Goal: Transaction & Acquisition: Book appointment/travel/reservation

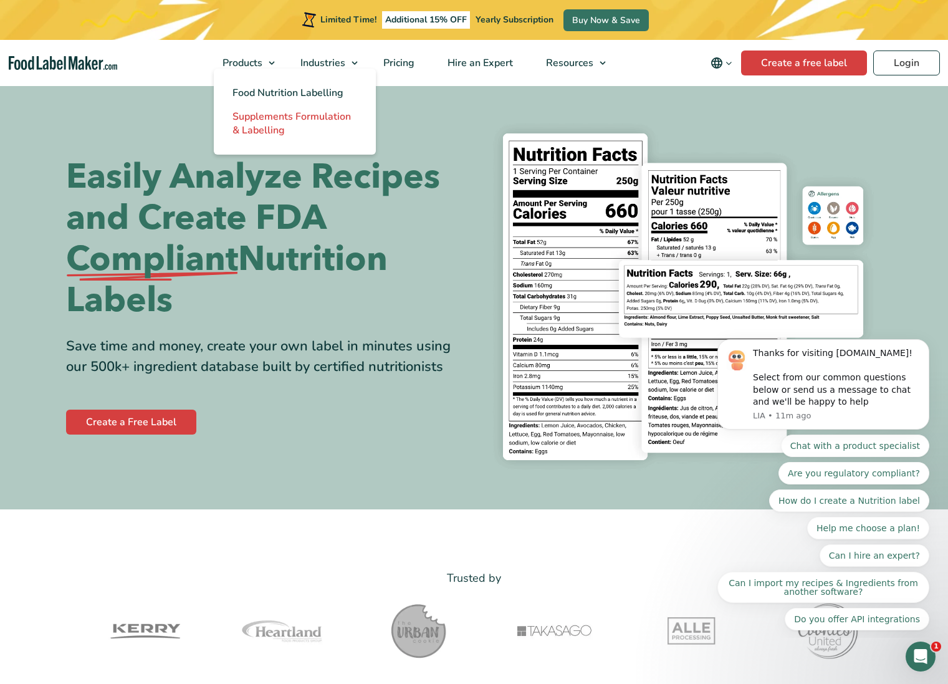
click at [264, 112] on span "Supplements Formulation & Labelling" at bounding box center [291, 123] width 118 height 27
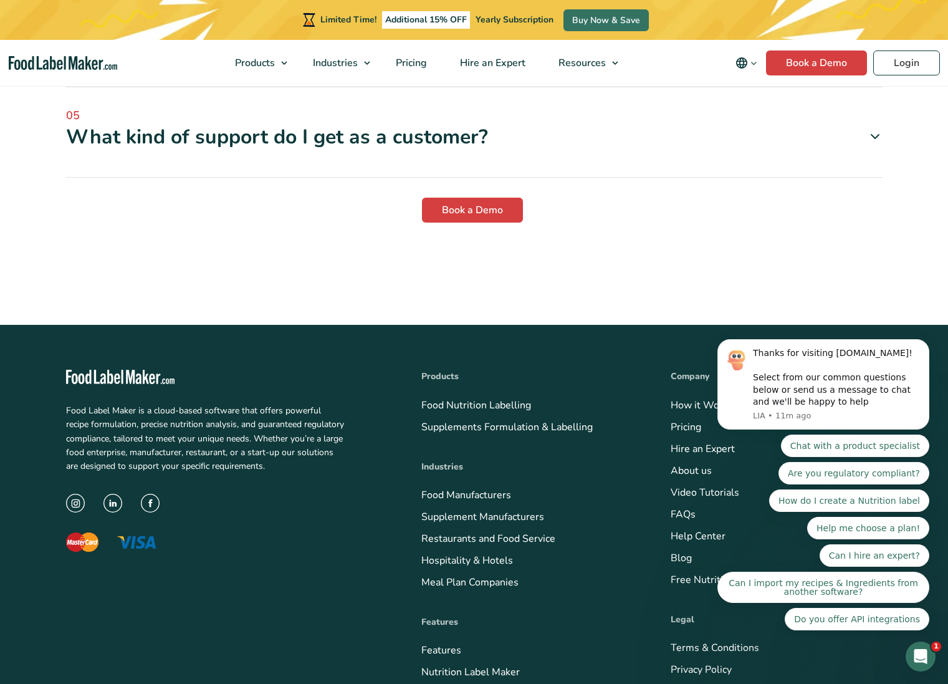
scroll to position [3841, 0]
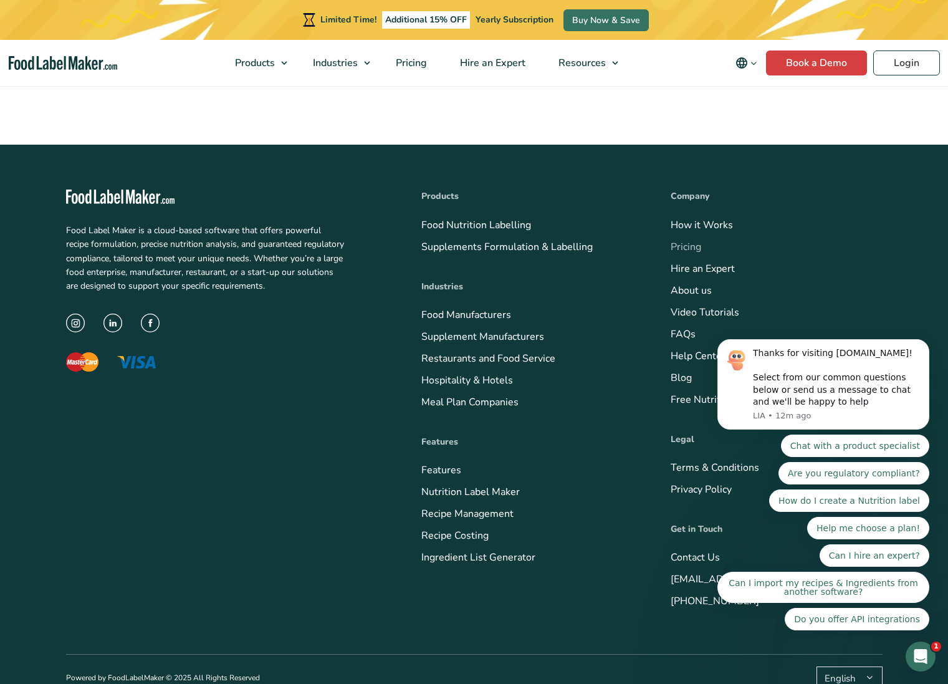
click at [686, 240] on link "Pricing" at bounding box center [686, 247] width 31 height 14
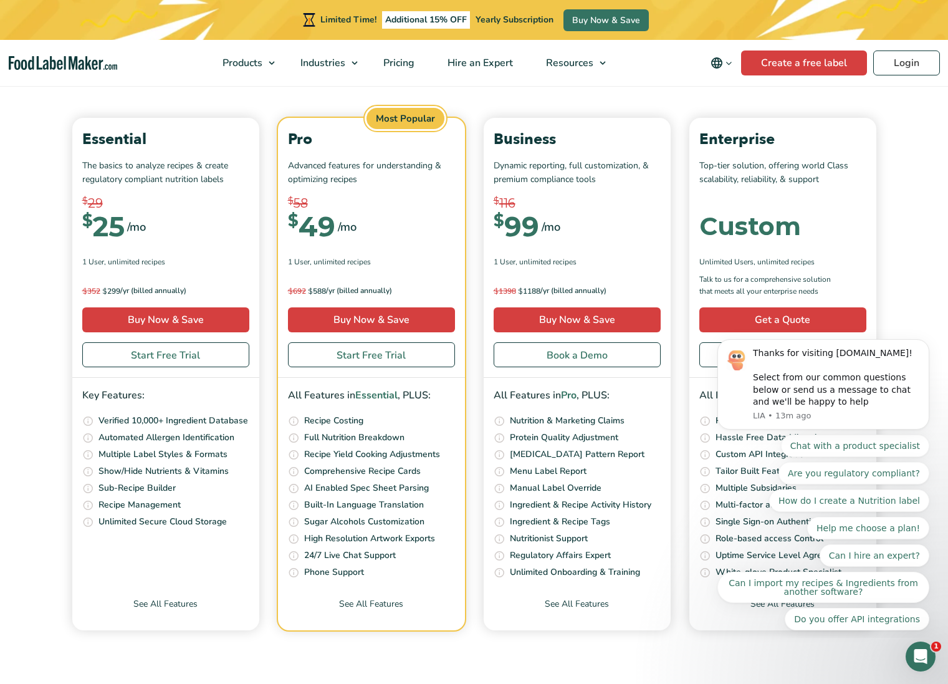
scroll to position [4461, 0]
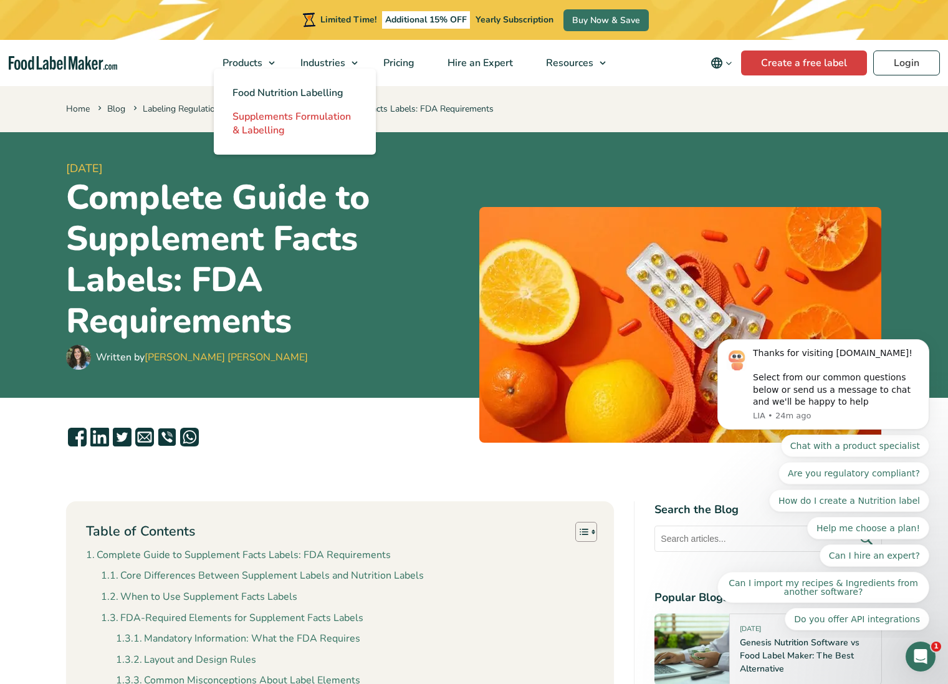
click at [263, 112] on span "Supplements Formulation & Labelling" at bounding box center [291, 123] width 118 height 27
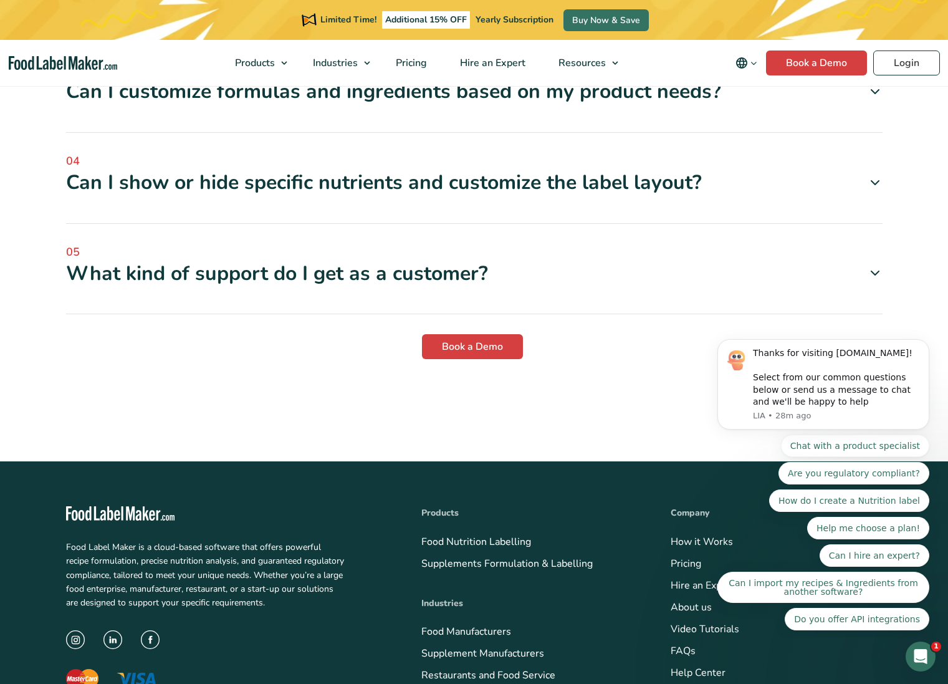
scroll to position [3841, 0]
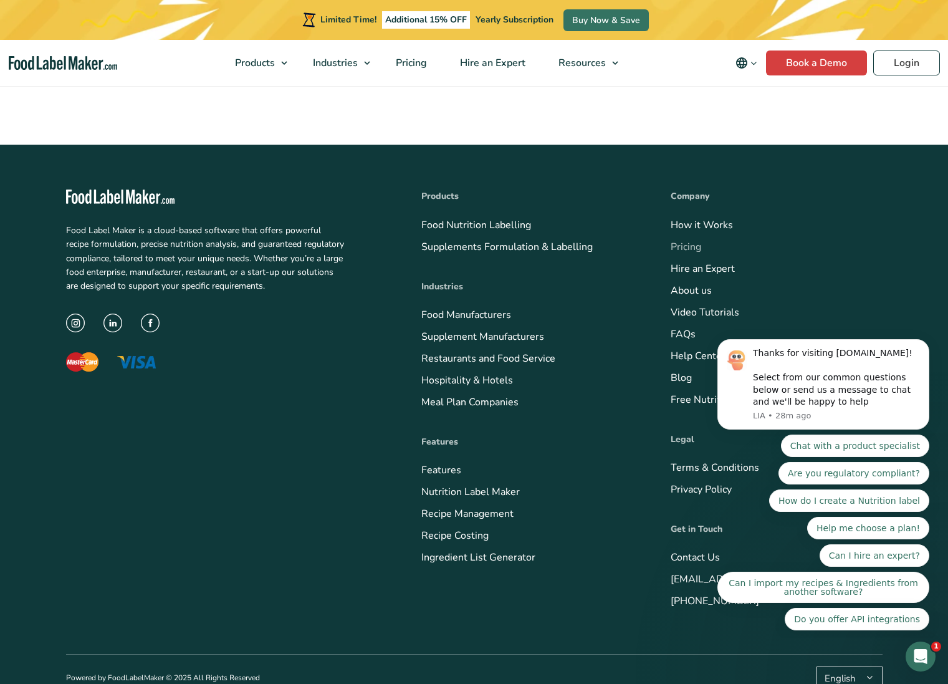
click at [677, 240] on link "Pricing" at bounding box center [686, 247] width 31 height 14
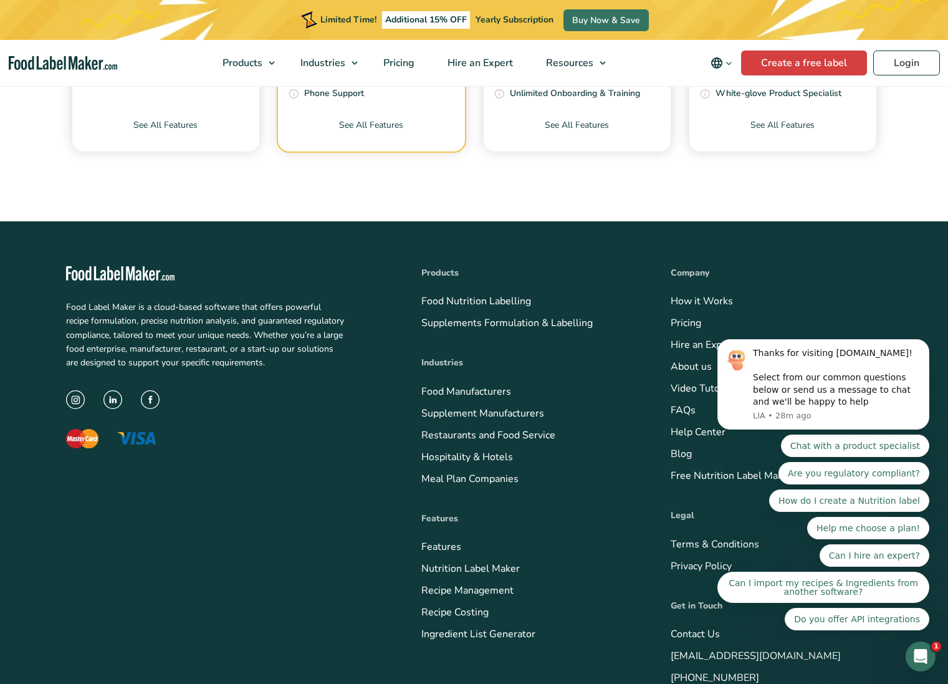
scroll to position [4969, 0]
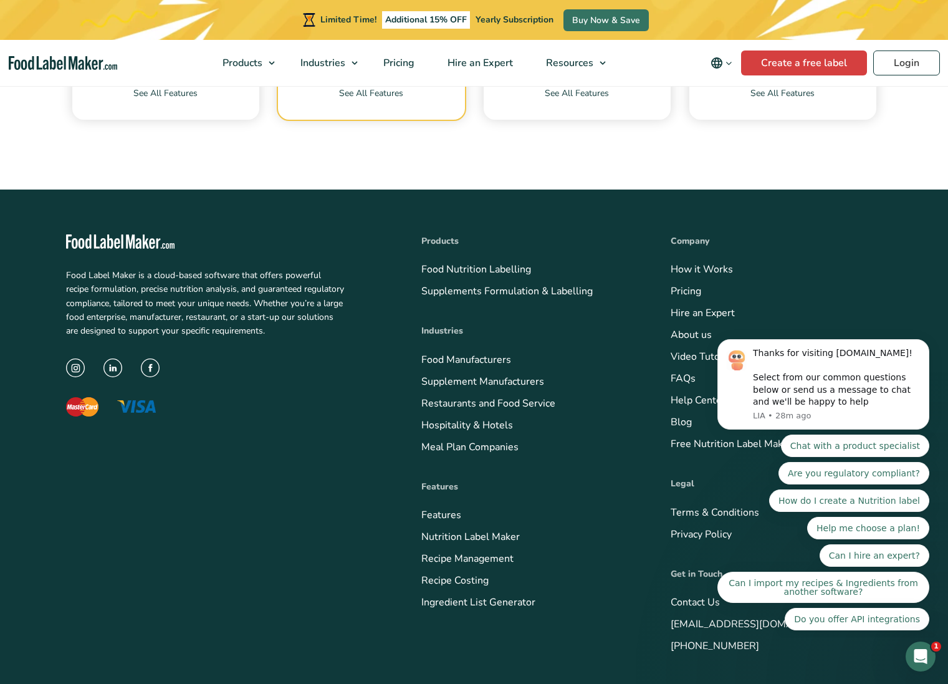
click at [719, 270] on link "How it Works" at bounding box center [702, 269] width 62 height 14
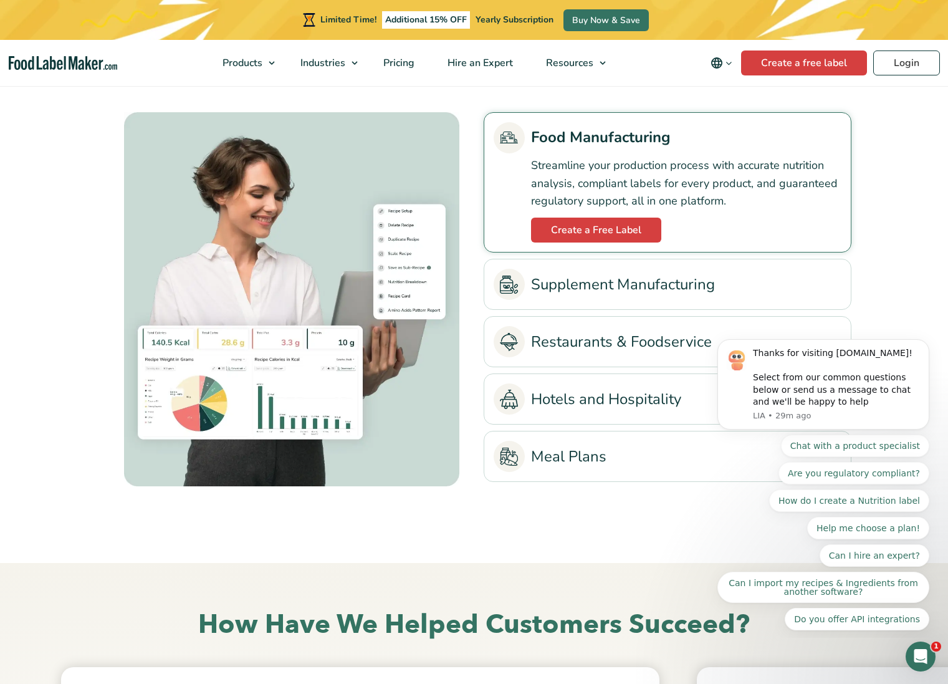
scroll to position [2846, 0]
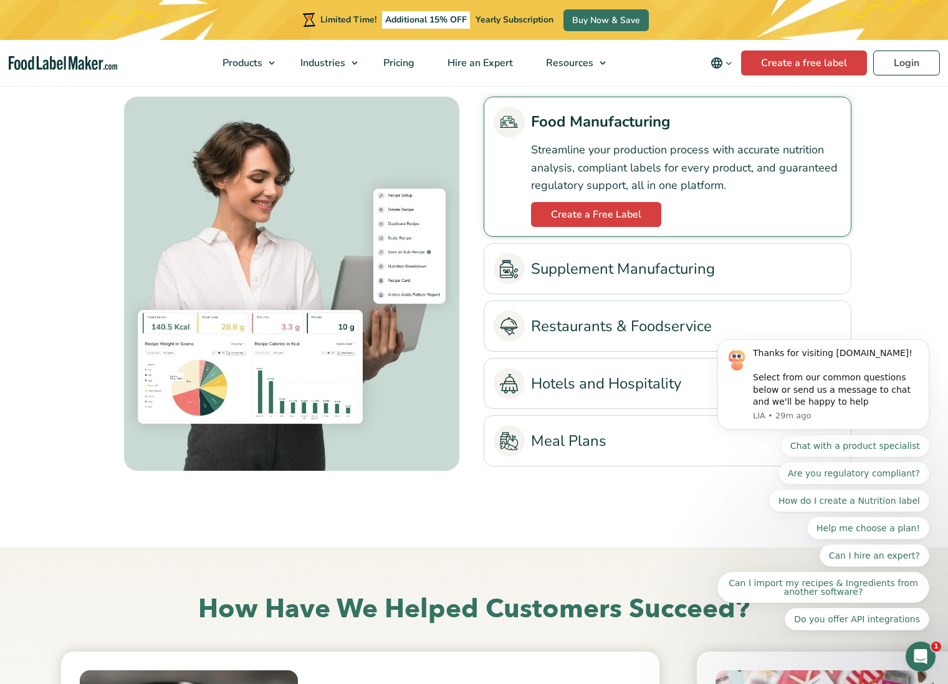
click at [581, 272] on link "Supplement Manufacturing" at bounding box center [668, 268] width 348 height 31
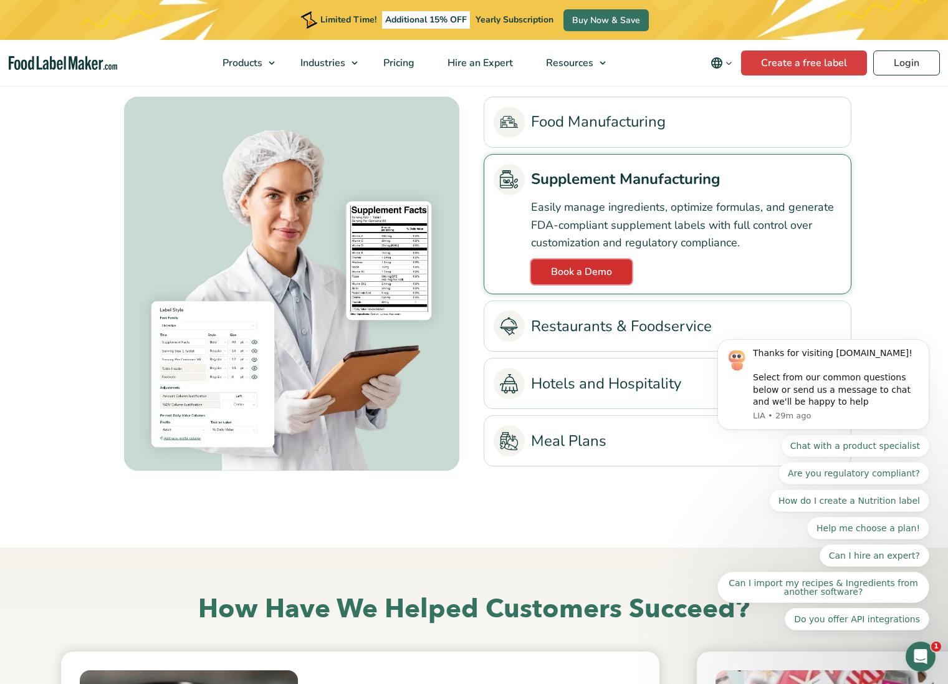
click at [561, 272] on link "Book a Demo" at bounding box center [581, 271] width 101 height 25
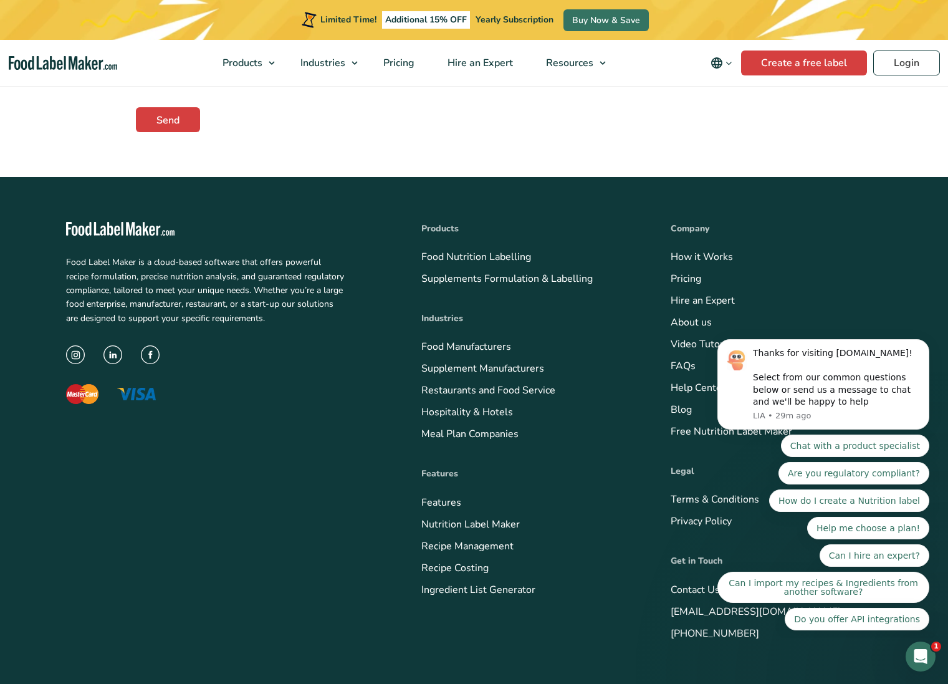
scroll to position [492, 0]
